Goal: Information Seeking & Learning: Learn about a topic

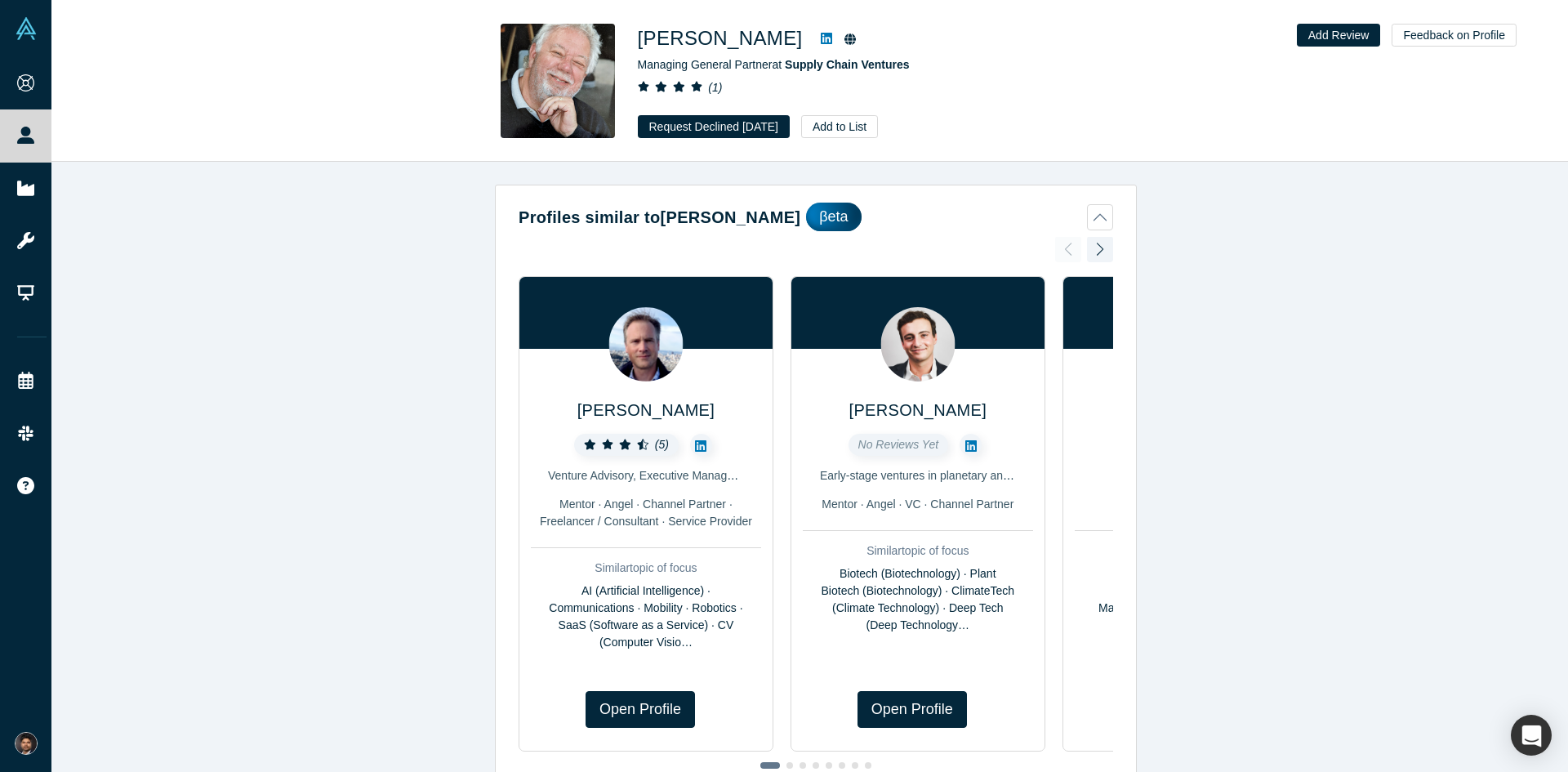
scroll to position [914, 0]
